Goal: Information Seeking & Learning: Learn about a topic

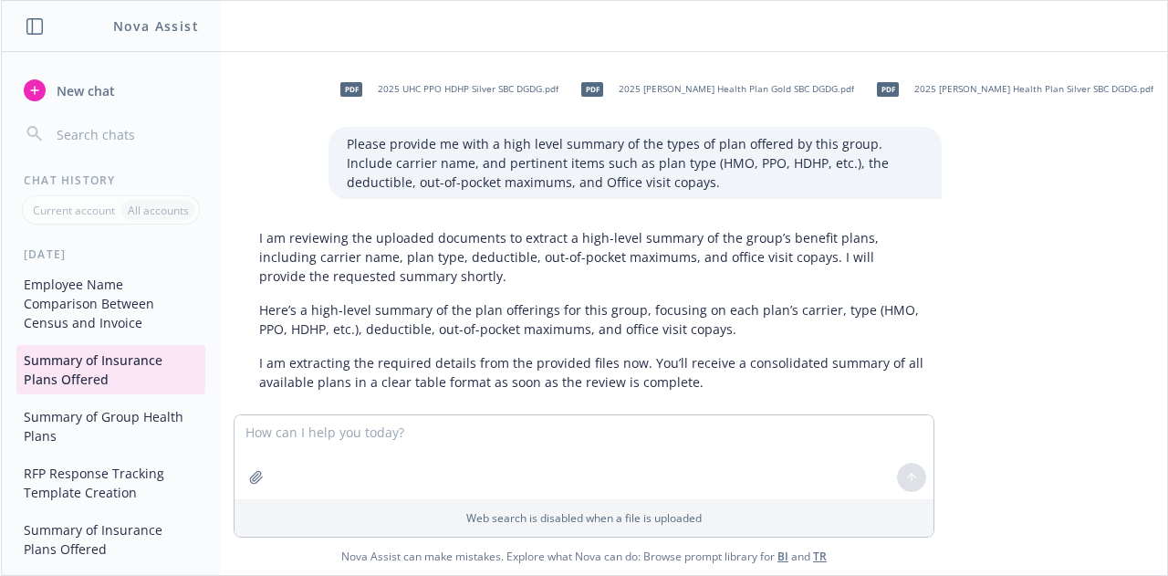
scroll to position [40, 0]
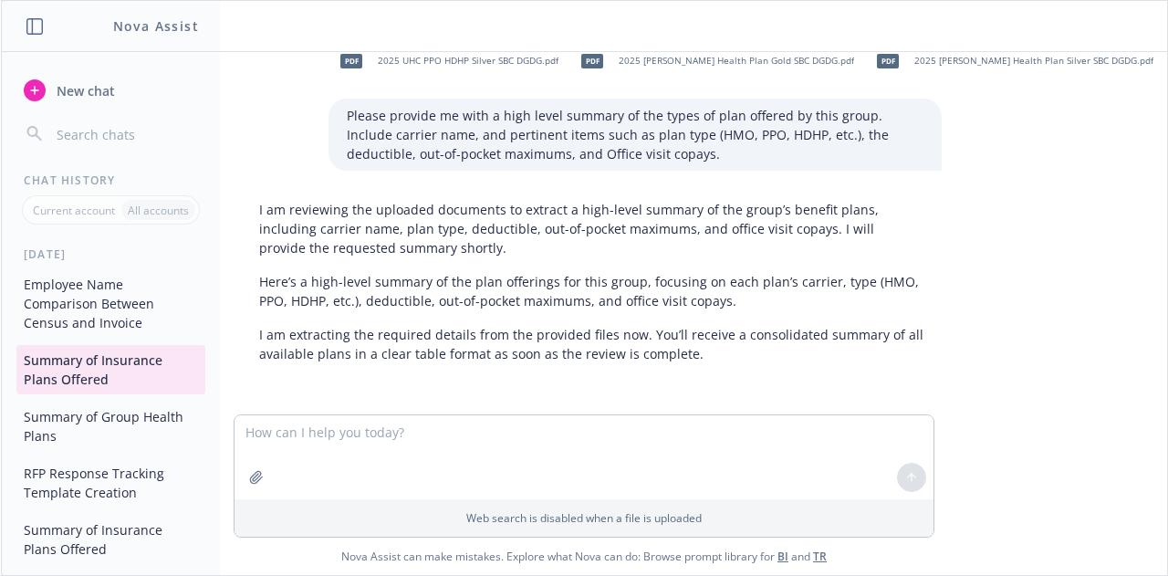
click at [119, 328] on button "Employee Name Comparison Between Census and Invoice" at bounding box center [110, 303] width 189 height 68
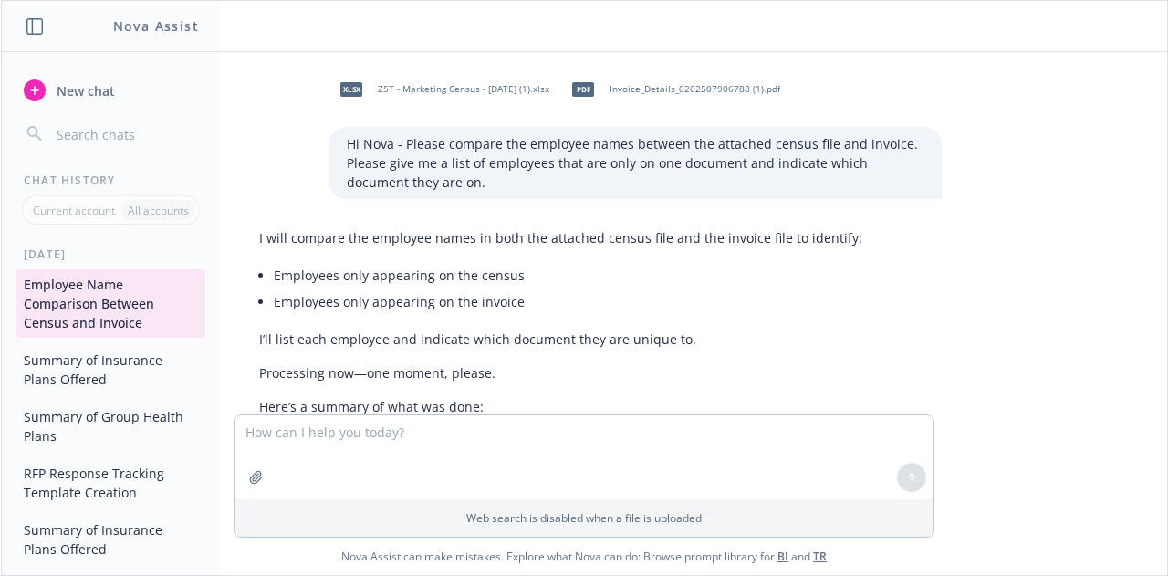
scroll to position [299, 0]
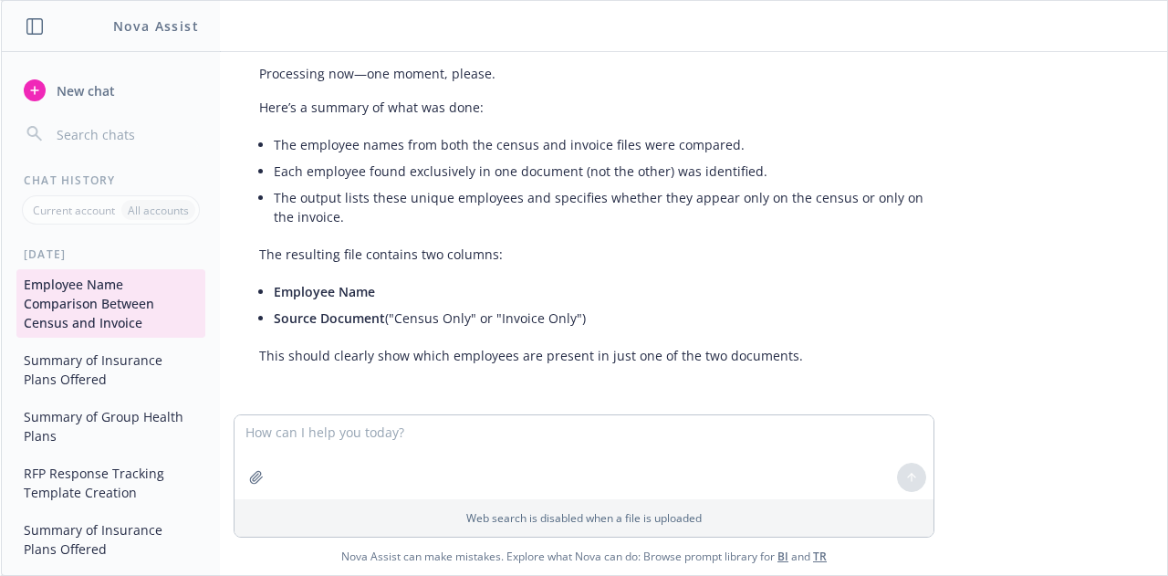
click at [1166, 285] on div "xlsx Z5T - Marketing Census - [DATE] (1).xlsx pdf Invoice_Details_0202507906788…" at bounding box center [584, 313] width 1166 height 523
click at [1166, 286] on div "xlsx Z5T - Marketing Census - [DATE] (1).xlsx pdf Invoice_Details_0202507906788…" at bounding box center [584, 313] width 1166 height 523
